Goal: Information Seeking & Learning: Find specific fact

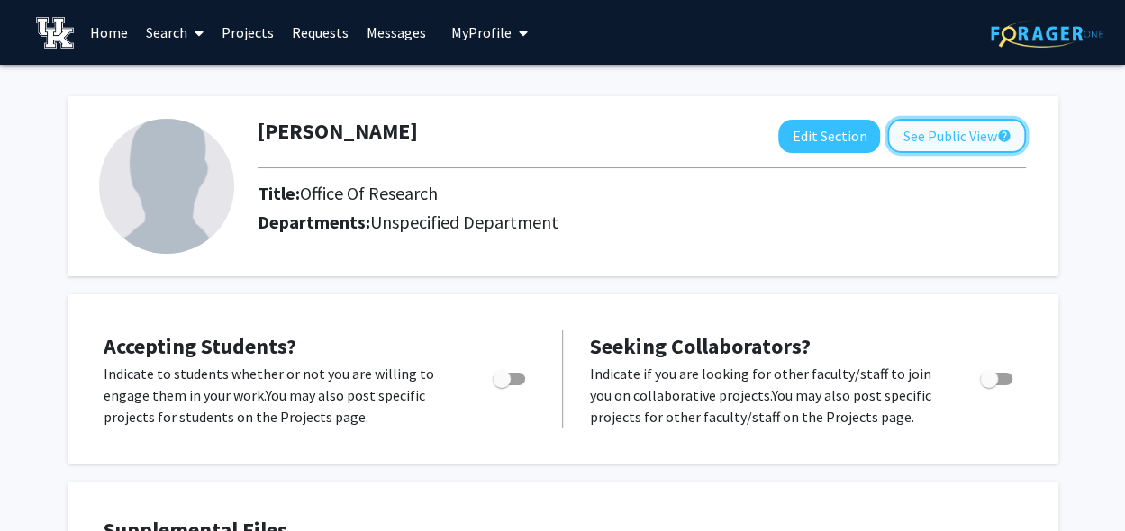
click at [948, 130] on button "See Public View help" at bounding box center [956, 136] width 139 height 34
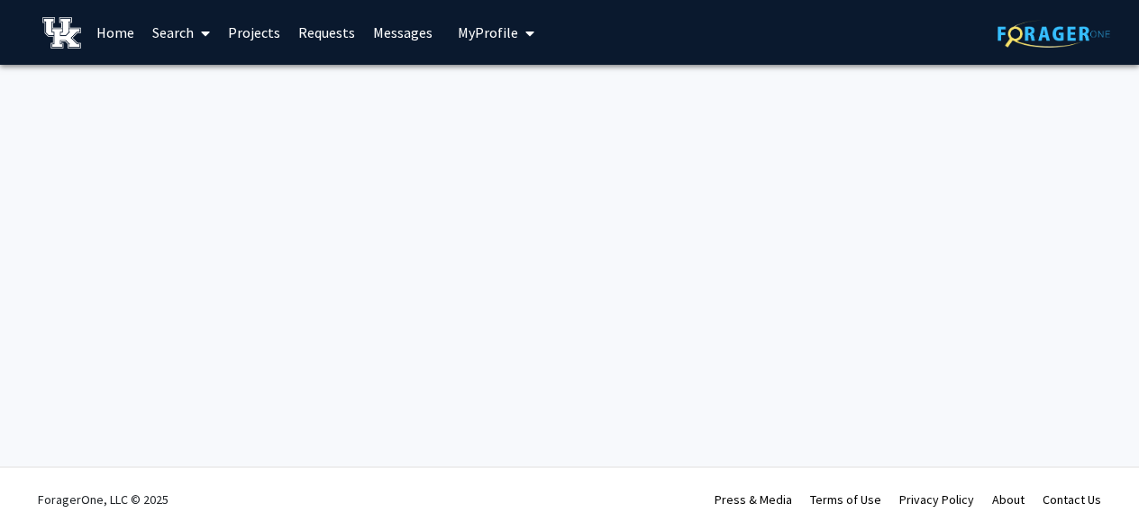
click at [467, 36] on span "My Profile" at bounding box center [488, 32] width 60 height 18
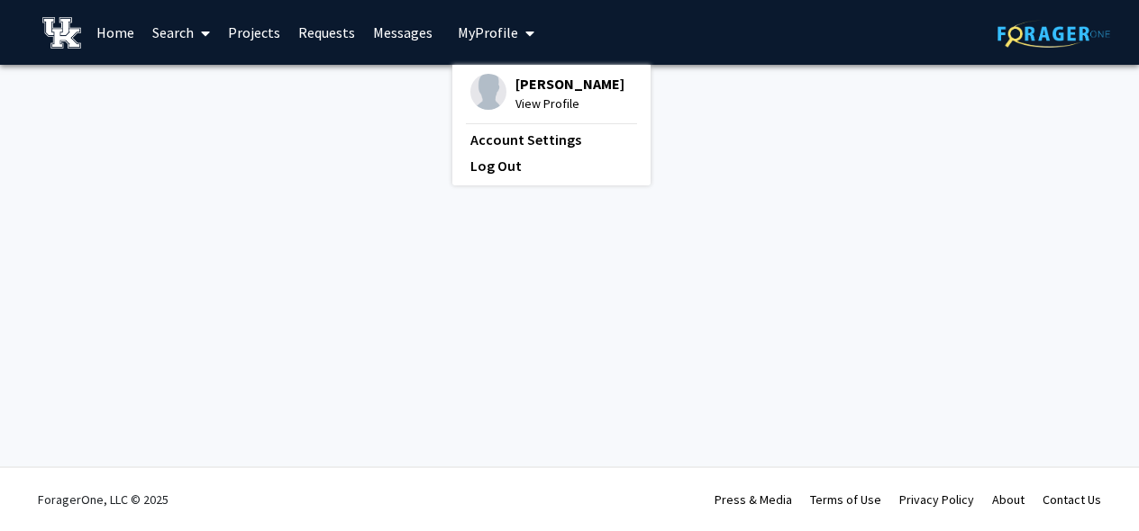
click at [184, 33] on link "Search" at bounding box center [181, 32] width 76 height 63
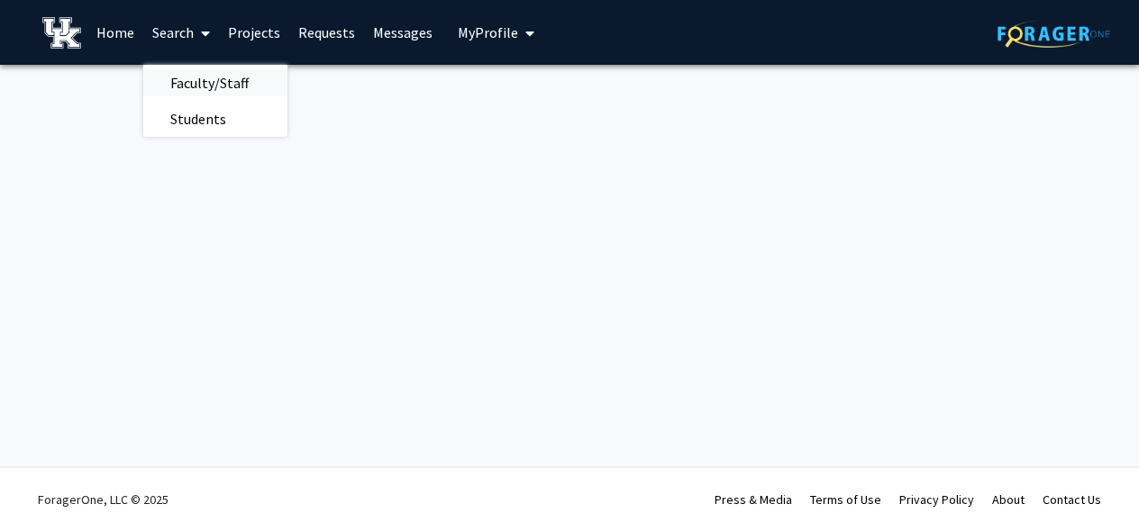
click at [200, 78] on span "Faculty/Staff" at bounding box center [209, 83] width 132 height 36
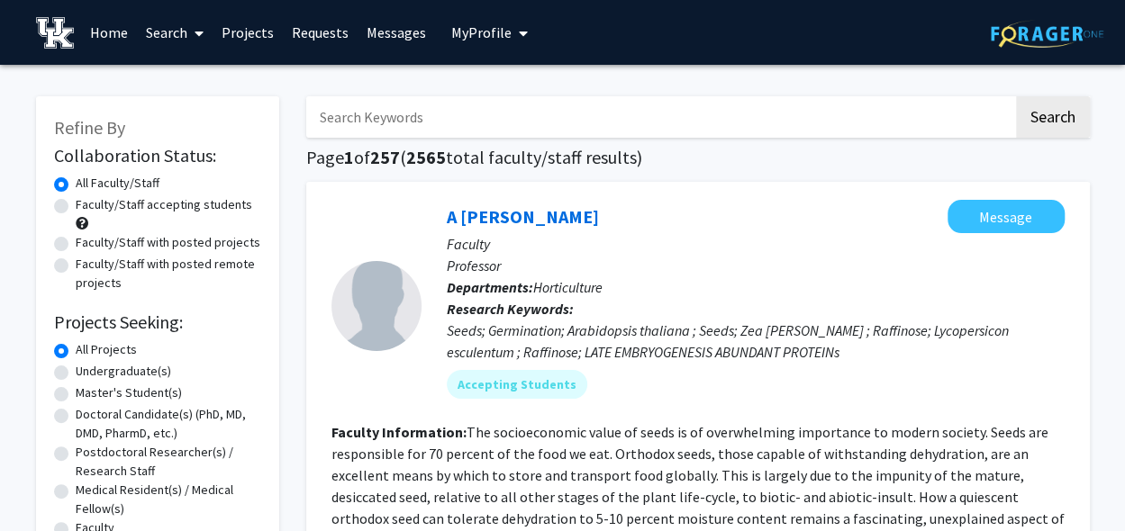
click at [445, 122] on input "Search Keywords" at bounding box center [659, 116] width 707 height 41
type input "[PERSON_NAME]"
click at [1016, 96] on button "Search" at bounding box center [1053, 116] width 74 height 41
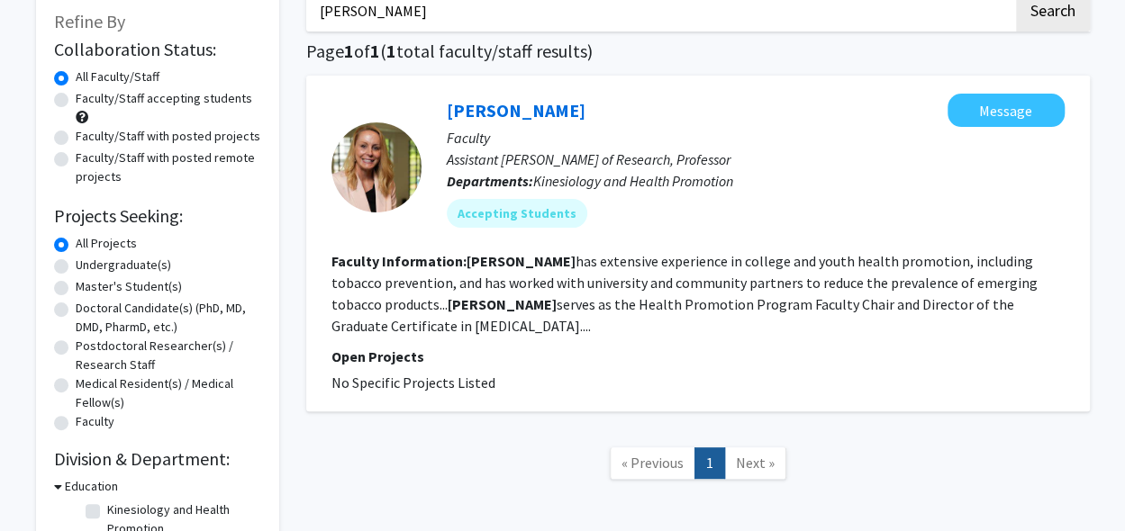
scroll to position [96, 0]
